Goal: Task Accomplishment & Management: Use online tool/utility

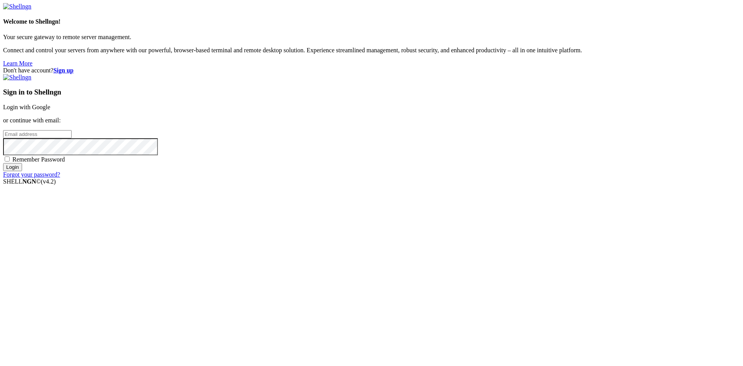
type input "[PERSON_NAME][EMAIL_ADDRESS][PERSON_NAME][DOMAIN_NAME]"
click at [22, 171] on input "Login" at bounding box center [12, 167] width 19 height 8
click at [22, 178] on input "Login" at bounding box center [12, 174] width 19 height 8
click at [573, 185] on div "Don't have account? Sign up Sign in to Shellngn Login with Google or continue w…" at bounding box center [371, 126] width 737 height 118
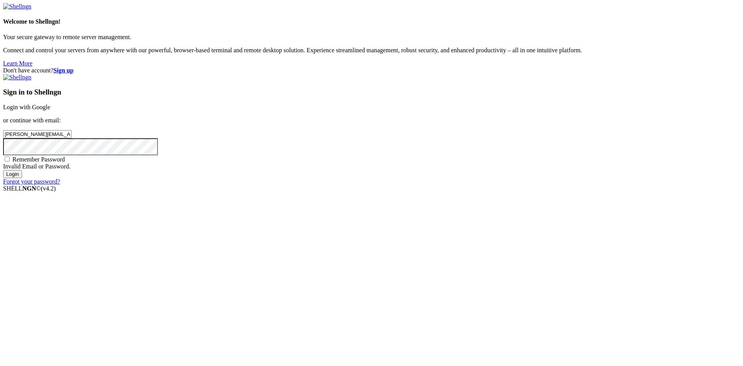
click at [72, 138] on input "[PERSON_NAME][EMAIL_ADDRESS][PERSON_NAME][DOMAIN_NAME]" at bounding box center [37, 134] width 68 height 8
click at [65, 162] on span "Remember Password" at bounding box center [38, 159] width 53 height 7
click at [10, 161] on input "Remember Password" at bounding box center [7, 158] width 5 height 5
checkbox input "true"
click at [22, 178] on input "Login" at bounding box center [12, 174] width 19 height 8
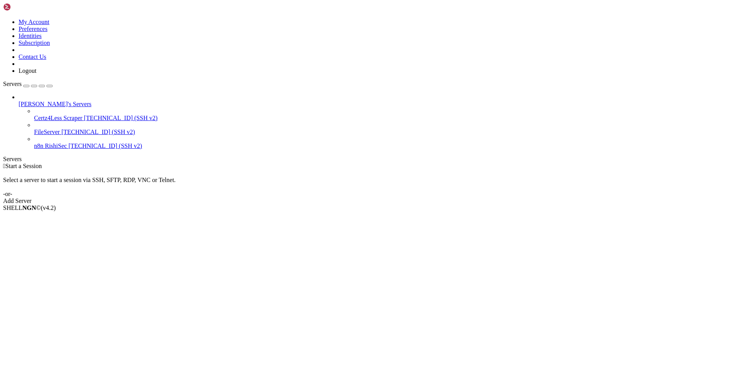
click at [49, 142] on span "n8n RishiSec" at bounding box center [50, 145] width 33 height 7
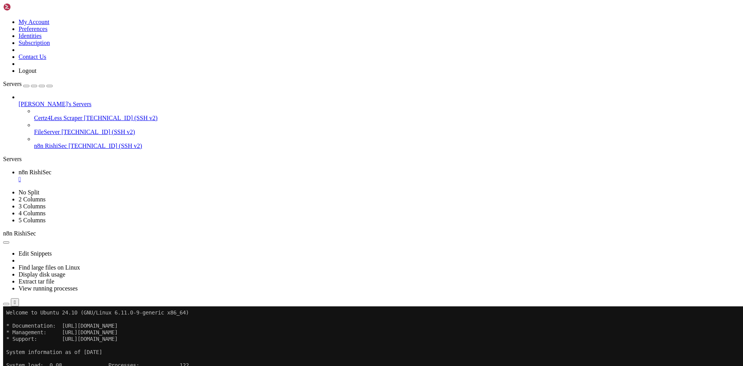
click at [3, 19] on icon at bounding box center [3, 19] width 0 height 0
click at [36, 74] on link "Logout" at bounding box center [28, 70] width 18 height 7
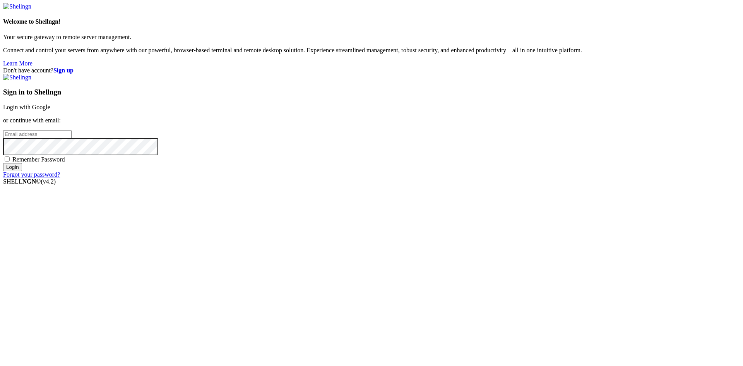
type input "[PERSON_NAME][EMAIL_ADDRESS][PERSON_NAME][DOMAIN_NAME]"
click at [22, 171] on input "Login" at bounding box center [12, 167] width 19 height 8
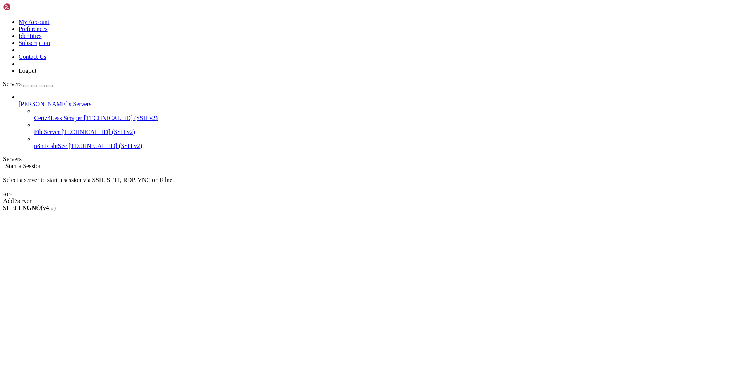
click at [3, 19] on link at bounding box center [3, 19] width 0 height 0
click at [36, 74] on link "Logout" at bounding box center [28, 70] width 18 height 7
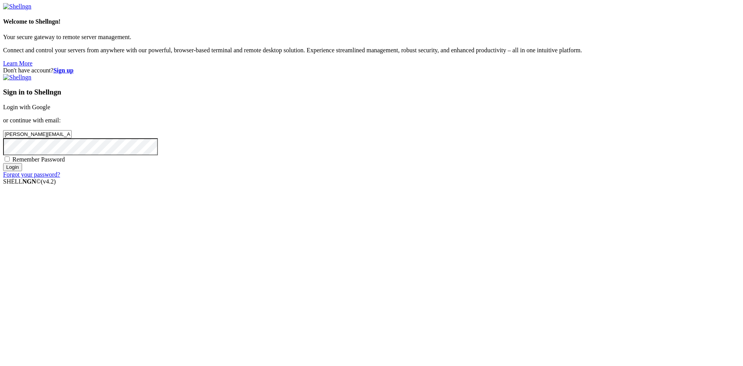
click at [22, 171] on input "Login" at bounding box center [12, 167] width 19 height 8
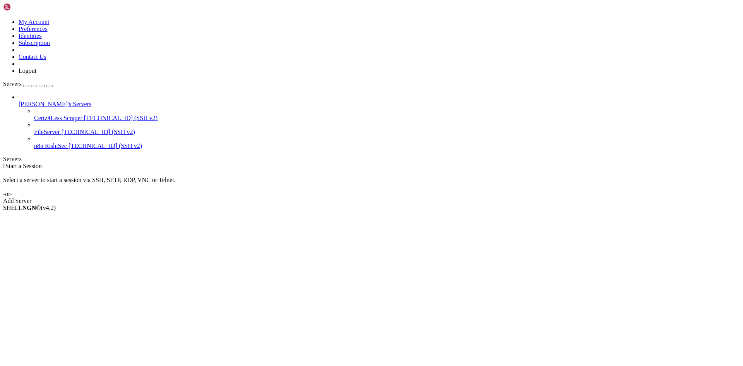
click at [75, 130] on div "[PERSON_NAME]'s Servers Certz4Less Scraper [TECHNICAL_ID] (SSH v2) FileServer […" at bounding box center [371, 122] width 737 height 56
click at [49, 142] on span "n8n RishiSec" at bounding box center [50, 145] width 33 height 7
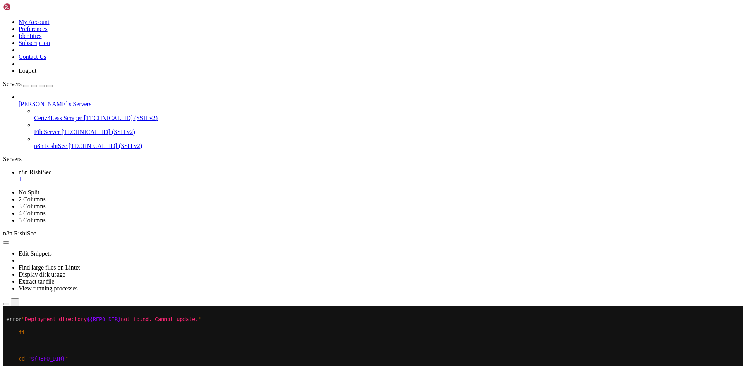
drag, startPoint x: 21, startPoint y: 326, endPoint x: 193, endPoint y: 371, distance: 178.2
click at [193, 365] on x-row at bounding box center [325, 371] width 639 height 7
click at [280, 329] on x-row at bounding box center [325, 332] width 639 height 7
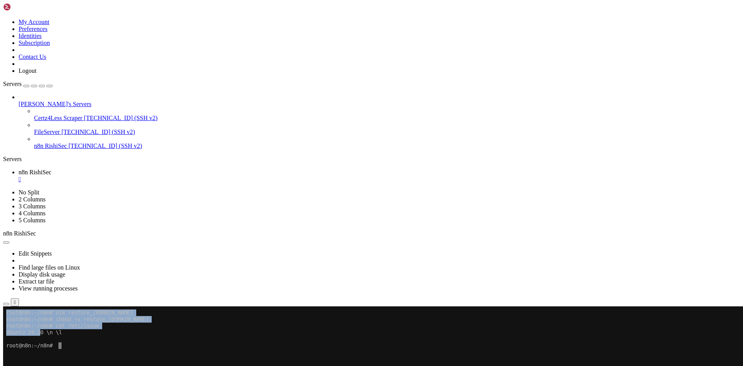
drag, startPoint x: 5, startPoint y: 331, endPoint x: 43, endPoint y: 330, distance: 37.9
click at [43, 330] on x-row "Ubuntu 24.10 \n \l" at bounding box center [325, 332] width 639 height 7
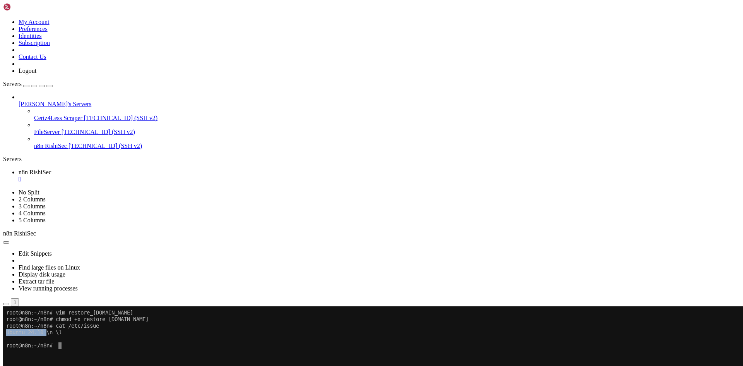
drag, startPoint x: 47, startPoint y: 331, endPoint x: 7, endPoint y: 331, distance: 40.2
click at [7, 331] on x-row "Ubuntu 24.10 \n \l" at bounding box center [325, 332] width 639 height 7
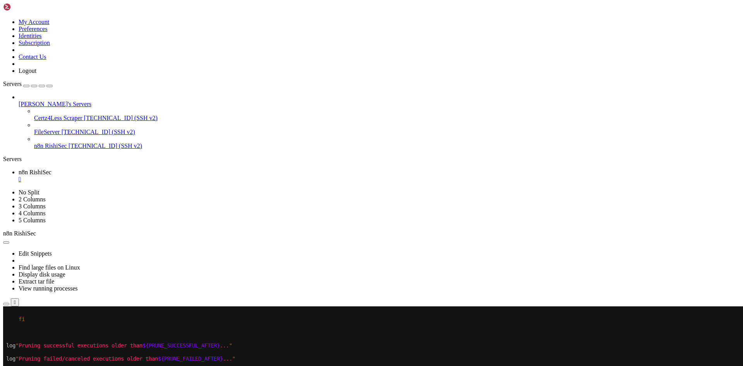
scroll to position [13, 0]
